Goal: Information Seeking & Learning: Find specific fact

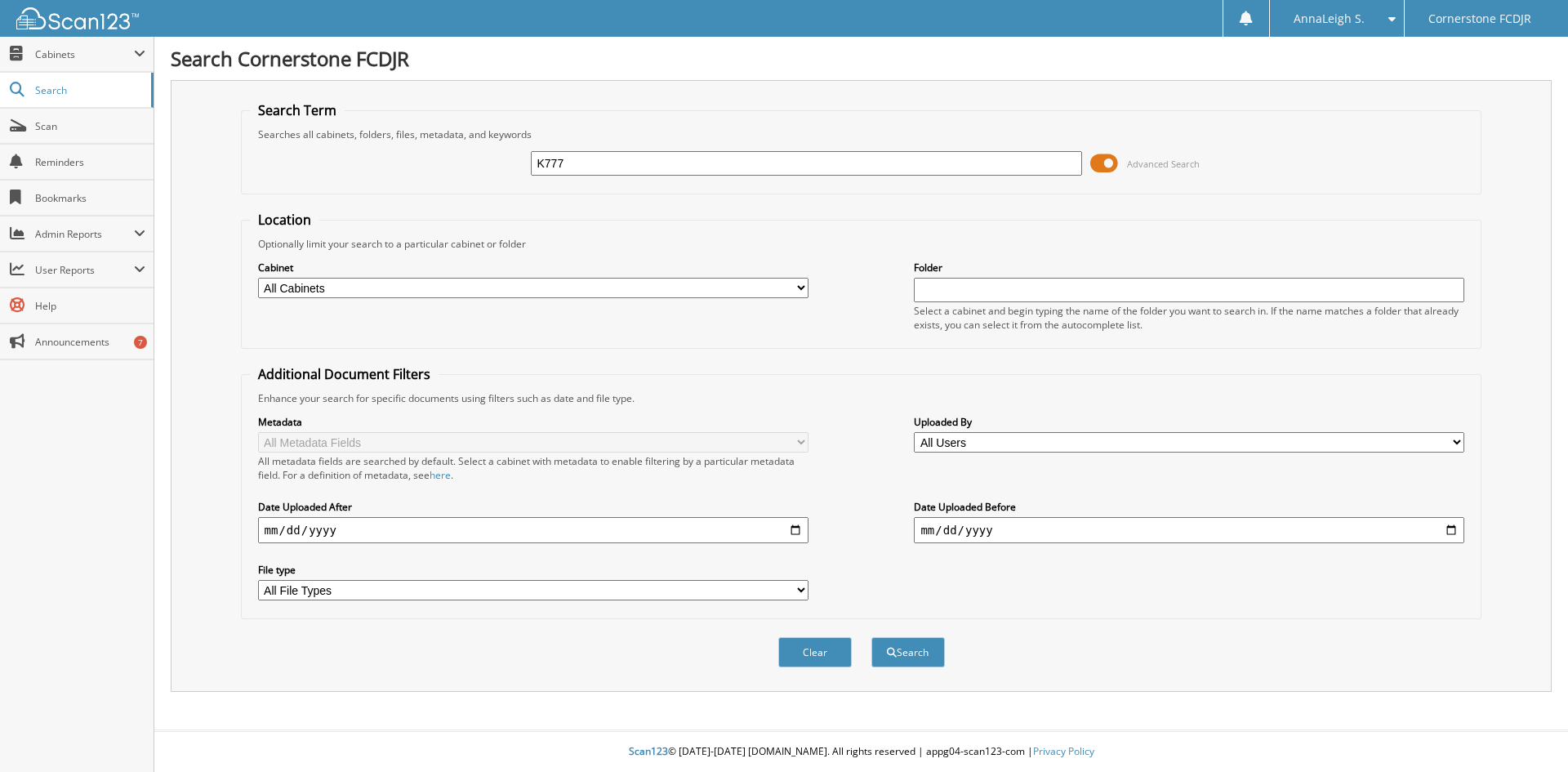
type input "K777"
click at [871, 637] on button "Search" at bounding box center [907, 651] width 73 height 30
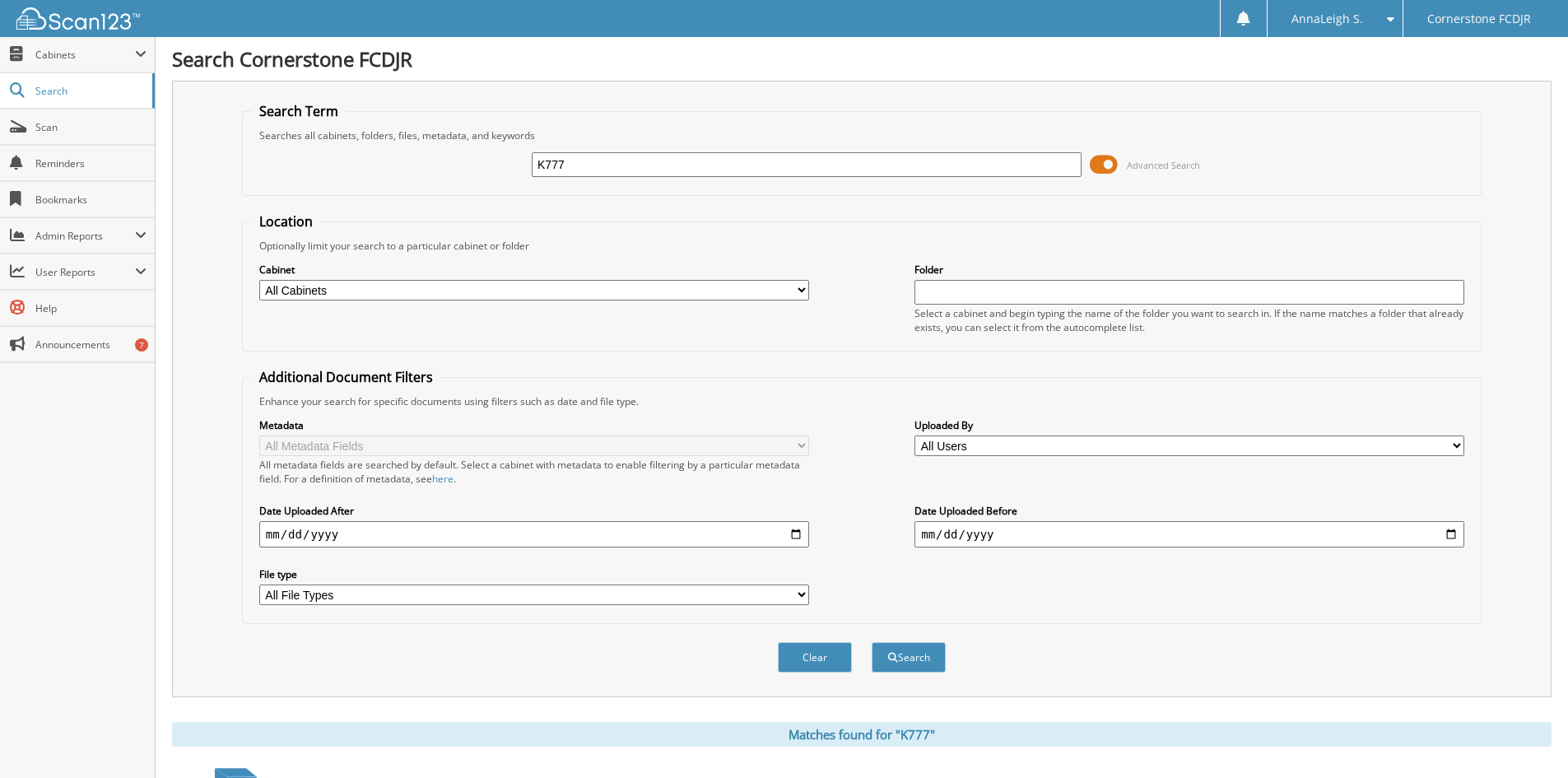
click at [678, 166] on input "K777" at bounding box center [807, 164] width 550 height 25
type input "K7777"
click at [872, 642] on button "Search" at bounding box center [908, 657] width 74 height 31
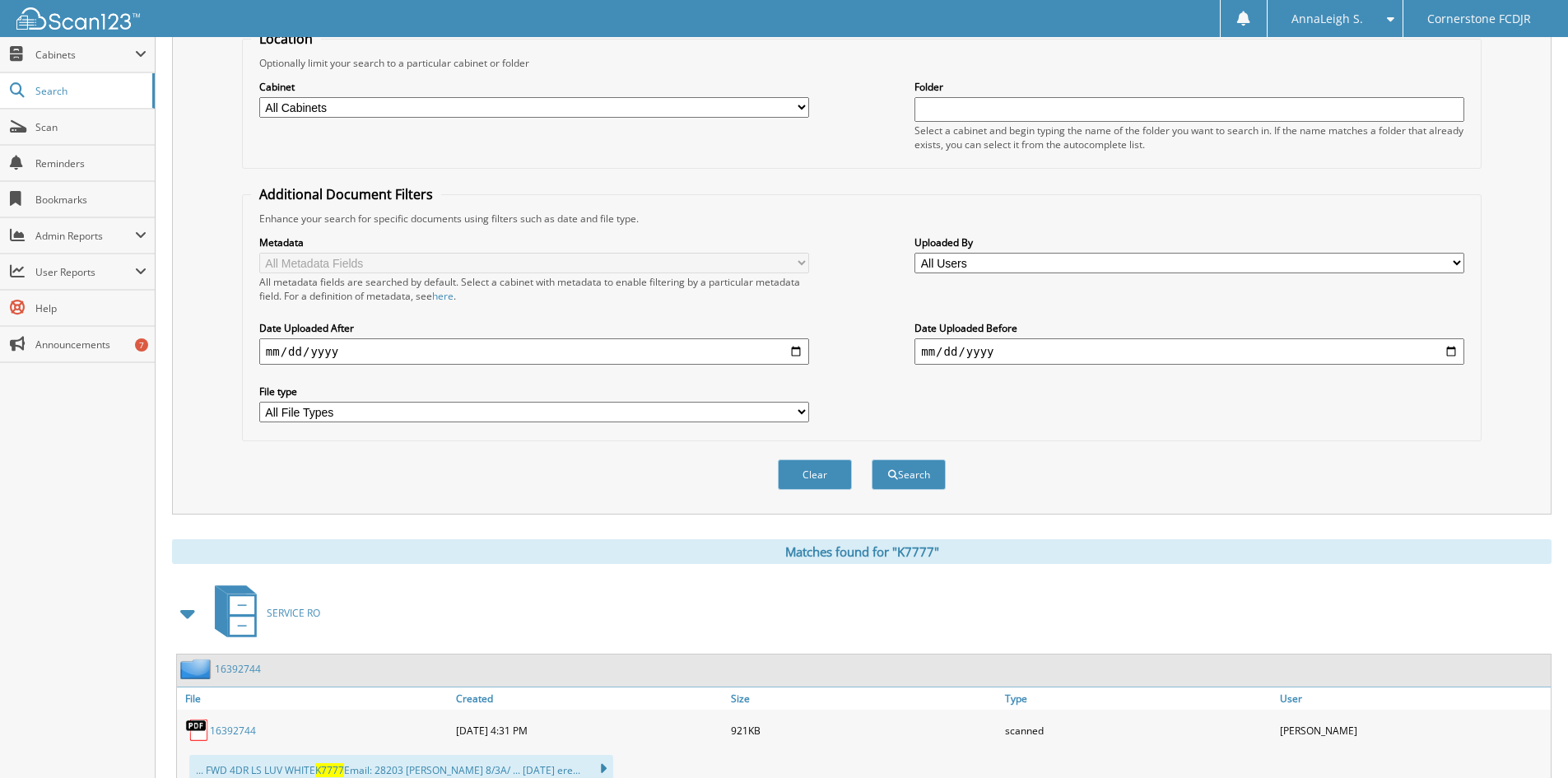
scroll to position [494, 0]
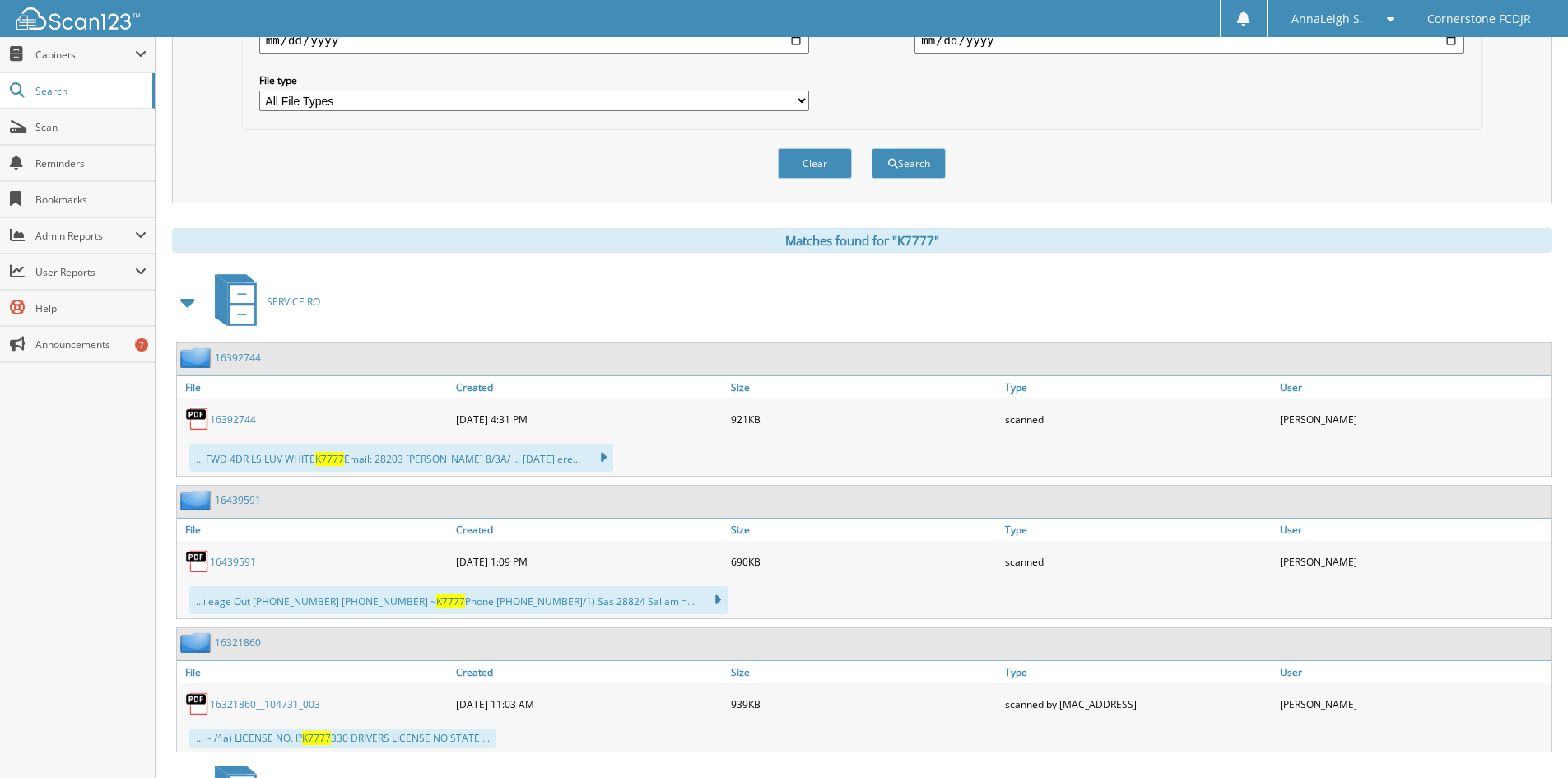
click at [195, 300] on span at bounding box center [188, 302] width 23 height 30
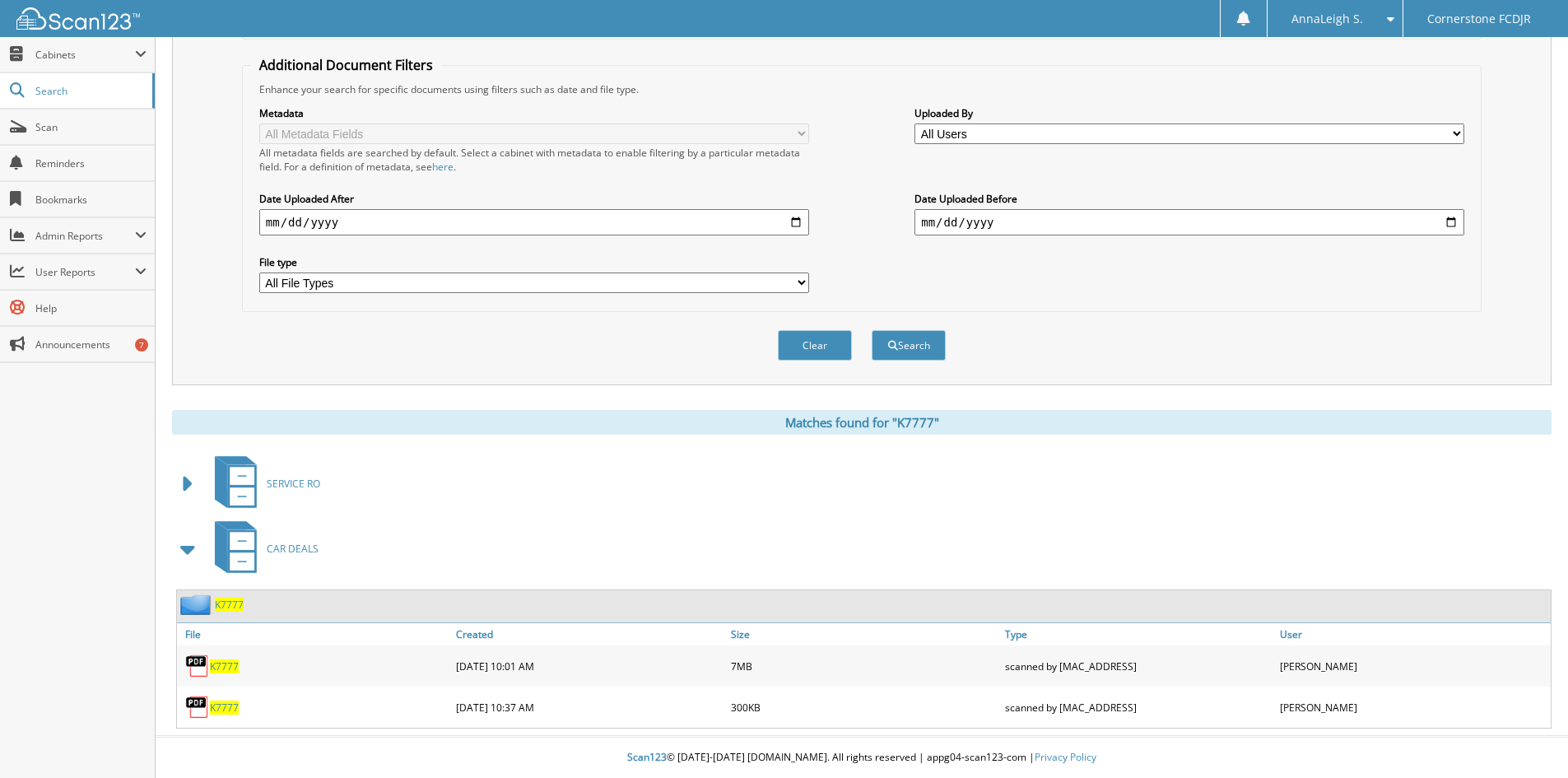
scroll to position [313, 0]
click at [213, 705] on span "K7777" at bounding box center [224, 707] width 29 height 14
click at [235, 664] on span "K7777" at bounding box center [224, 666] width 29 height 14
